Goal: Transaction & Acquisition: Purchase product/service

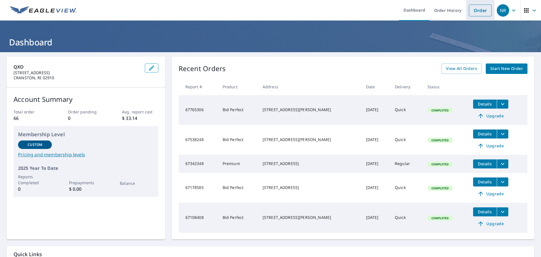
click at [477, 14] on link "Order" at bounding box center [480, 11] width 23 height 12
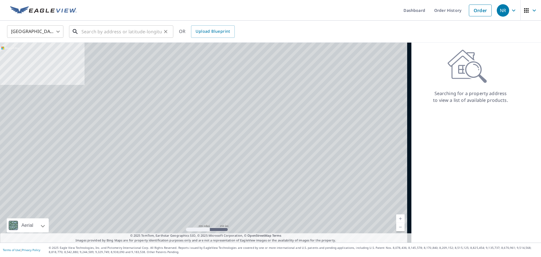
click at [110, 34] on input "text" at bounding box center [121, 32] width 80 height 16
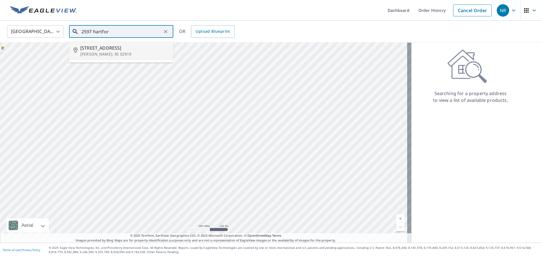
click at [116, 52] on p "[PERSON_NAME], RI 02919" at bounding box center [124, 54] width 89 height 6
type input "[STREET_ADDRESS][PERSON_NAME]"
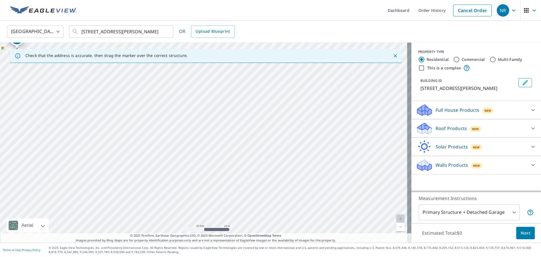
click at [484, 125] on div "Roof Products New" at bounding box center [471, 128] width 111 height 13
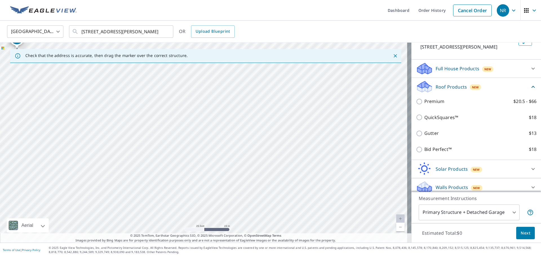
scroll to position [46, 0]
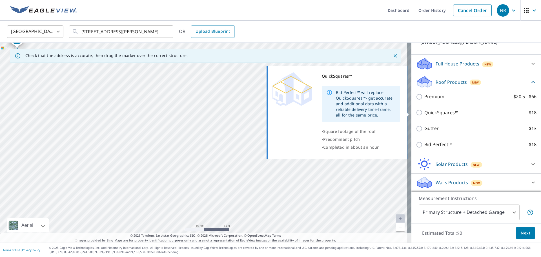
click at [416, 113] on input "QuickSquares™ $18" at bounding box center [420, 112] width 8 height 7
checkbox input "true"
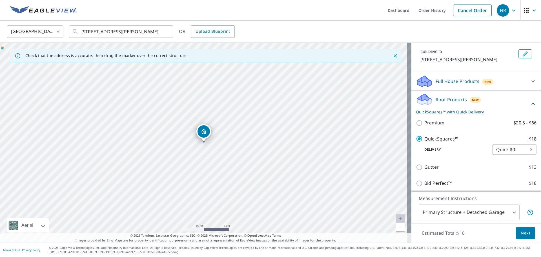
scroll to position [67, 0]
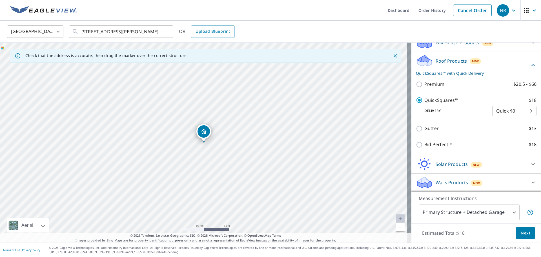
click at [521, 233] on span "Next" at bounding box center [526, 233] width 10 height 7
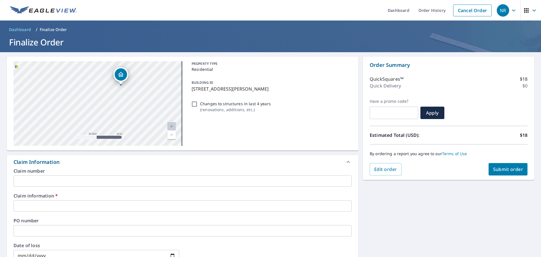
drag, startPoint x: 169, startPoint y: 93, endPoint x: 116, endPoint y: 87, distance: 54.1
click at [116, 87] on div "[STREET_ADDRESS][PERSON_NAME]" at bounding box center [98, 103] width 169 height 85
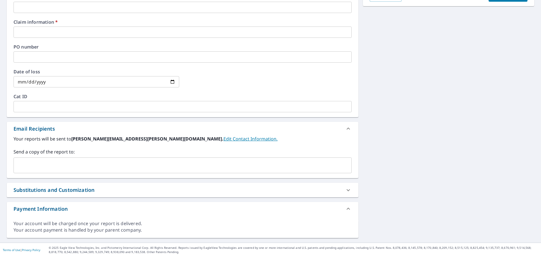
scroll to position [33, 0]
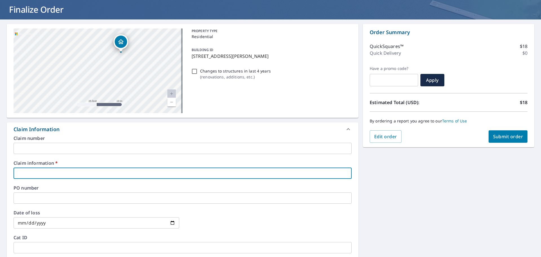
click at [53, 173] on input "text" at bounding box center [183, 172] width 338 height 11
type input "quote"
checkbox input "true"
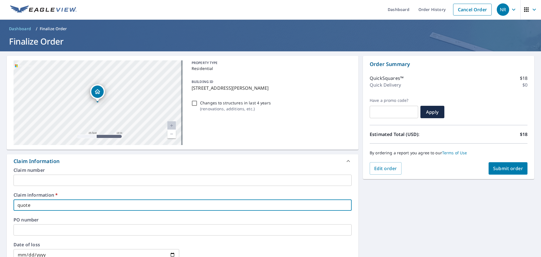
scroll to position [0, 0]
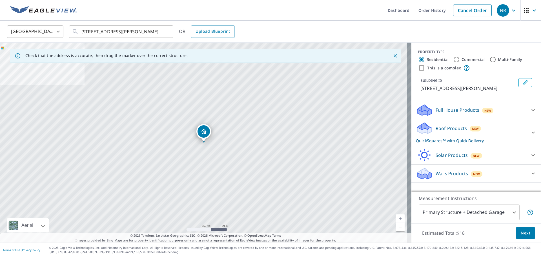
click at [500, 209] on body "NR NR Dashboard Order History Cancel Order NR [GEOGRAPHIC_DATA] US ​ [STREET_AD…" at bounding box center [270, 128] width 541 height 257
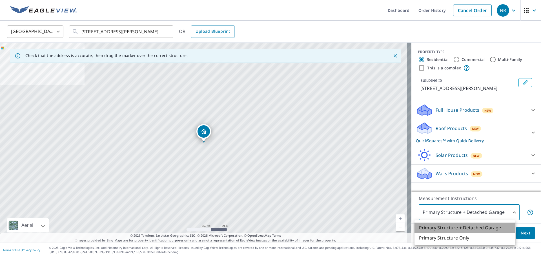
click at [478, 227] on li "Primary Structure + Detached Garage" at bounding box center [465, 227] width 101 height 10
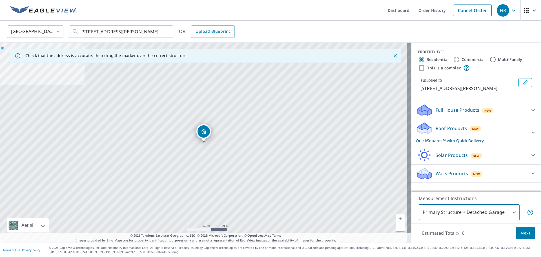
click at [518, 131] on div "Roof Products New QuickSquares™ with Quick Delivery" at bounding box center [471, 133] width 111 height 22
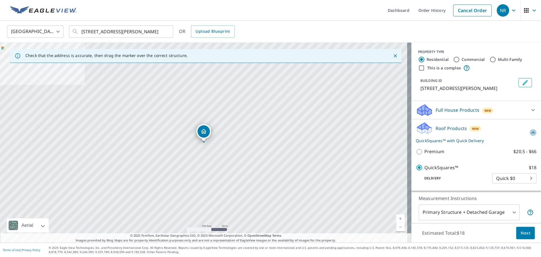
click at [530, 131] on icon at bounding box center [533, 132] width 7 height 7
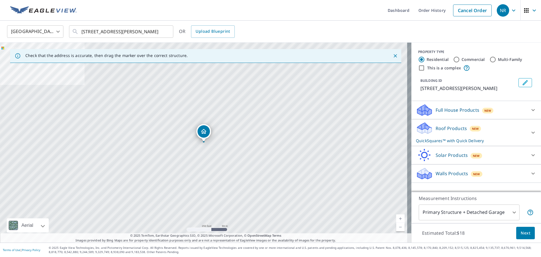
click at [521, 234] on span "Next" at bounding box center [526, 233] width 10 height 7
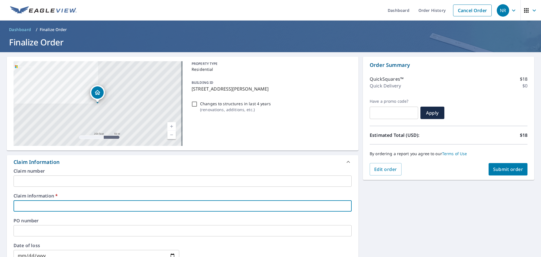
click at [72, 207] on input "text" at bounding box center [183, 205] width 338 height 11
type input "quote"
click at [503, 166] on span "Submit order" at bounding box center [508, 169] width 30 height 6
checkbox input "true"
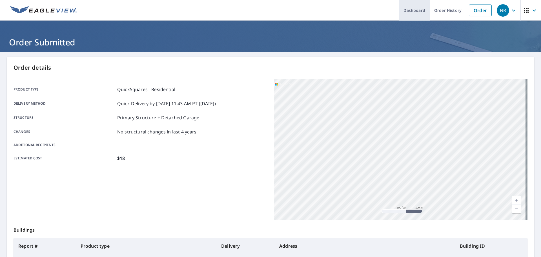
click at [402, 12] on link "Dashboard" at bounding box center [414, 10] width 31 height 21
